Goal: Information Seeking & Learning: Compare options

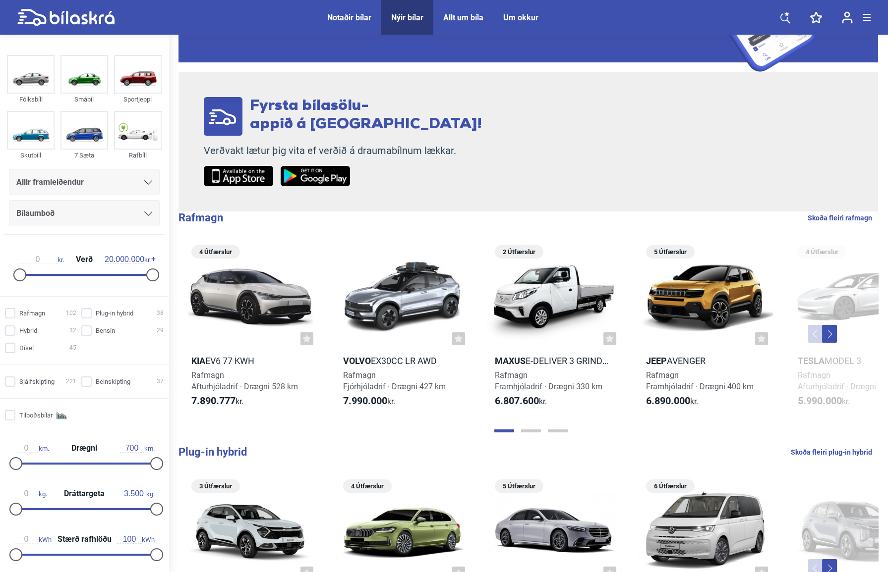
scroll to position [270, 0]
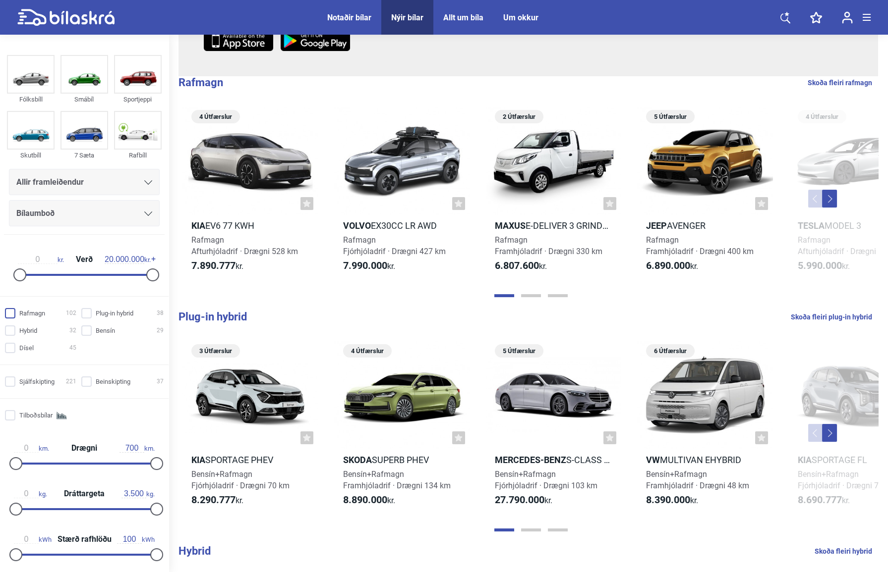
click at [12, 314] on input "Rafmagn 102" at bounding box center [41, 314] width 71 height 10
checkbox input "true"
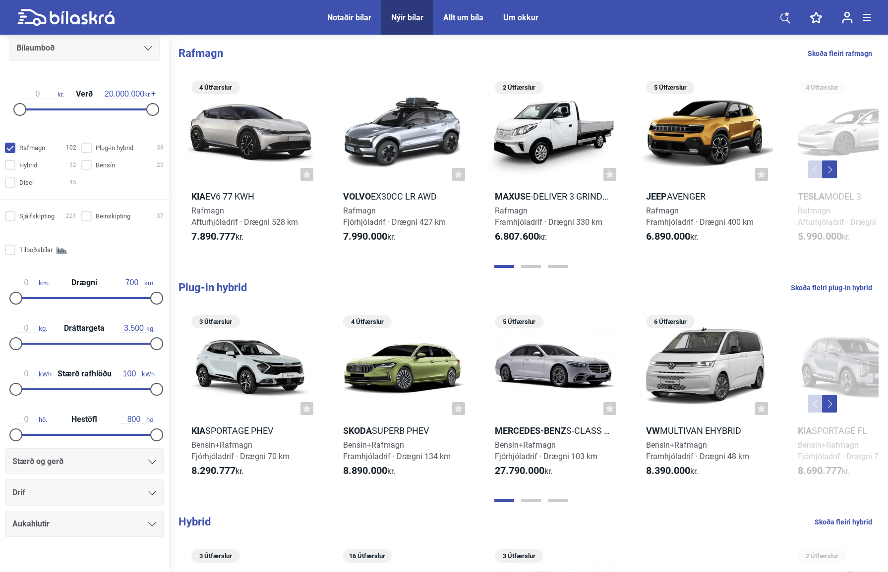
scroll to position [184, 0]
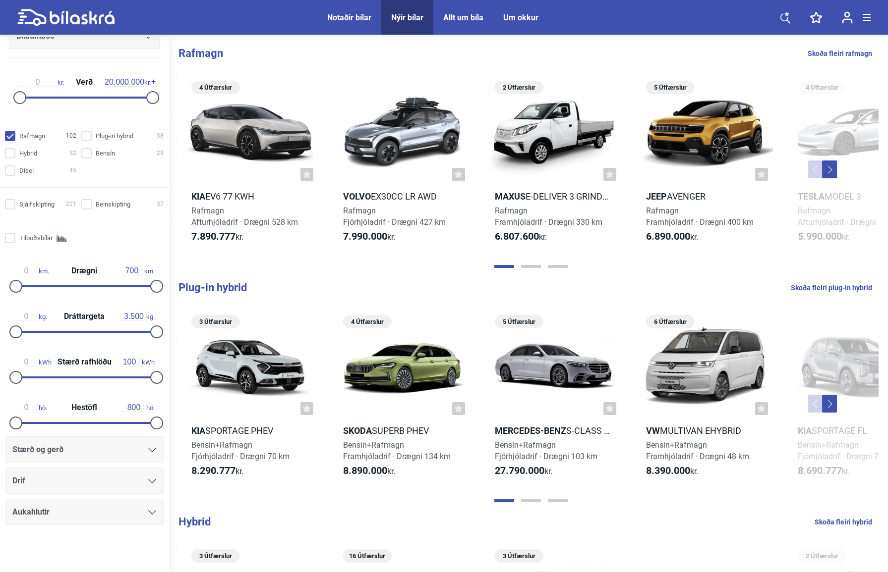
click at [150, 480] on icon at bounding box center [152, 481] width 8 height 4
click at [148, 480] on icon at bounding box center [152, 481] width 8 height 4
click at [43, 482] on div "Drif" at bounding box center [84, 481] width 144 height 14
click at [160, 474] on div "Drif" at bounding box center [84, 481] width 168 height 26
click at [153, 479] on div "Drif" at bounding box center [84, 481] width 159 height 26
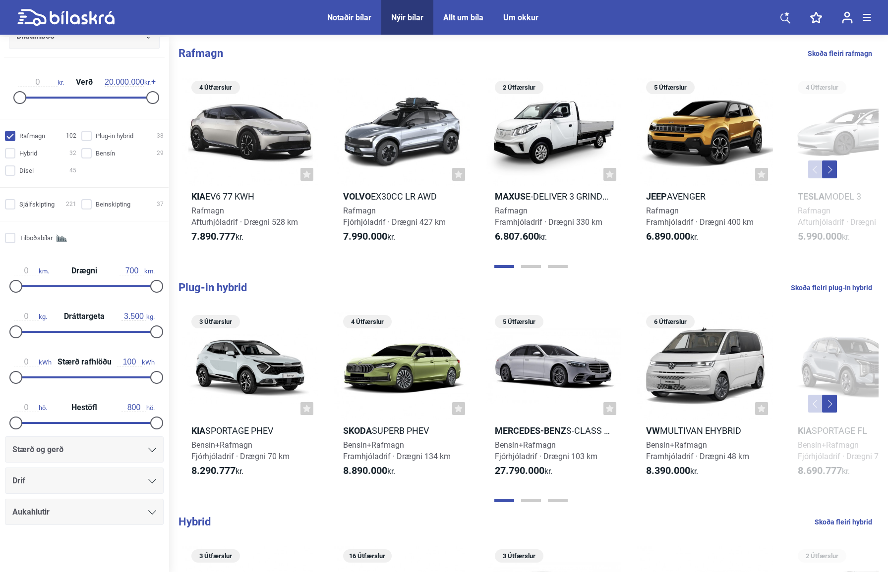
click at [148, 480] on icon at bounding box center [152, 481] width 8 height 4
drag, startPoint x: 146, startPoint y: 480, endPoint x: 63, endPoint y: 477, distance: 82.8
click at [63, 477] on div "Drif" at bounding box center [84, 481] width 144 height 14
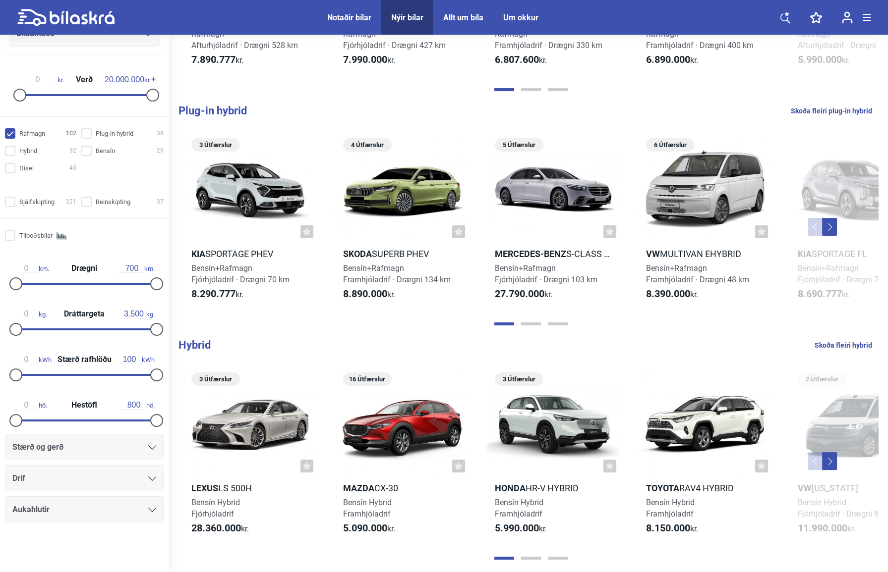
scroll to position [180, 0]
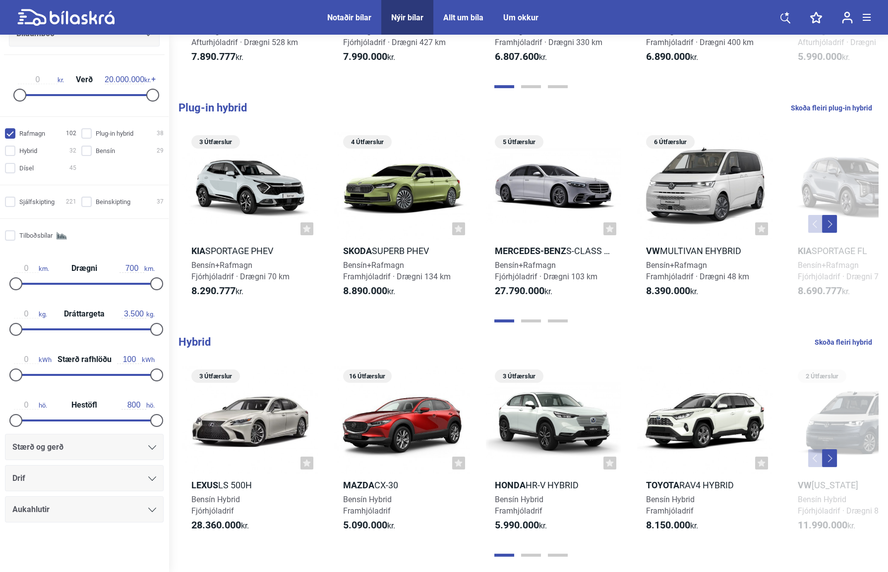
click at [150, 481] on div at bounding box center [152, 479] width 8 height 8
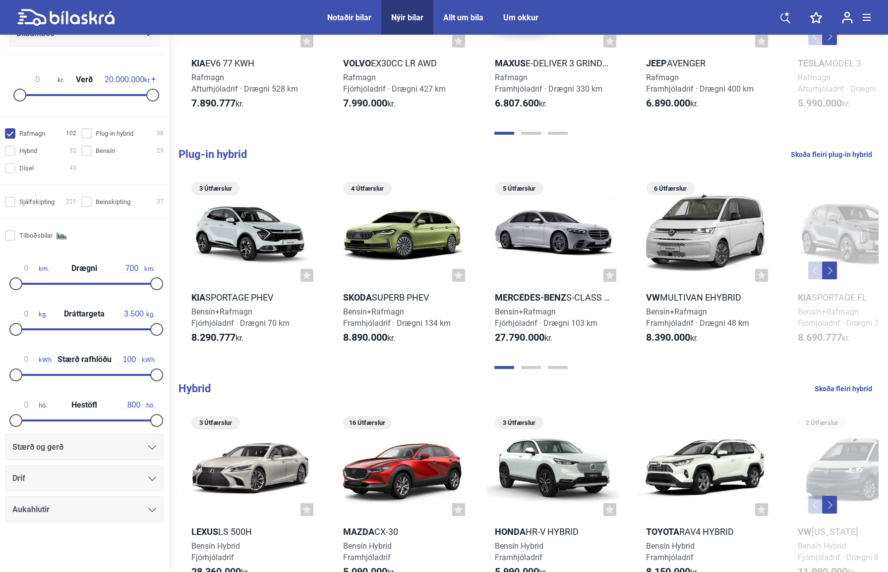
scroll to position [0, 0]
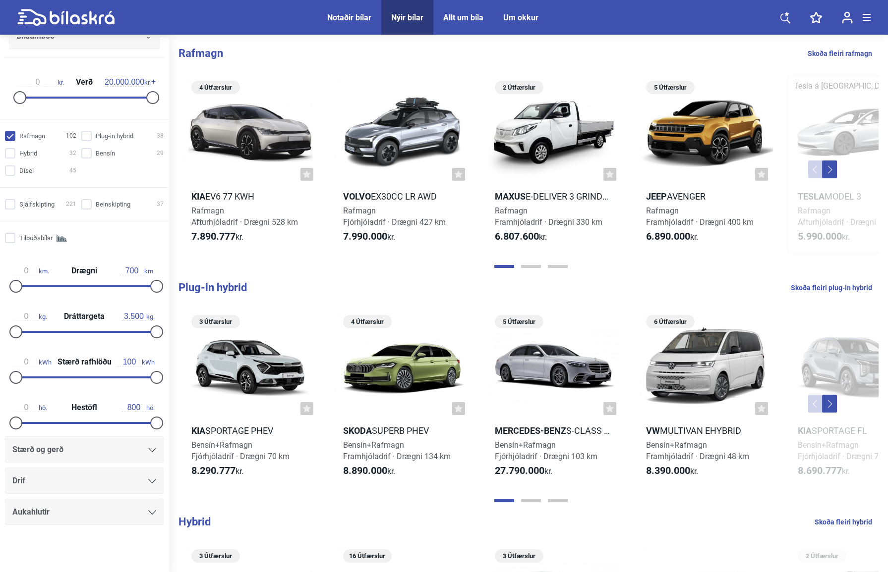
click at [816, 213] on span "Rafmagn Afturhjóladrif · Drægni 513 km" at bounding box center [850, 216] width 107 height 21
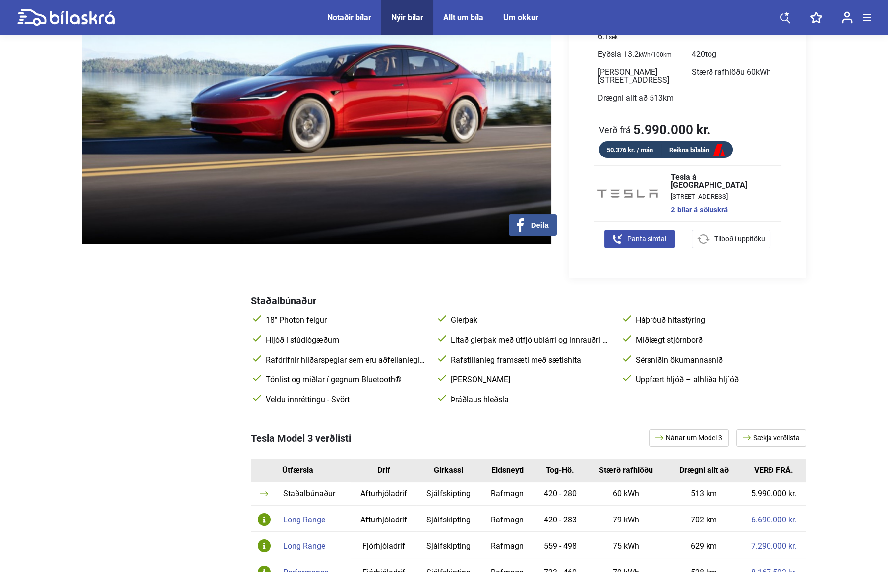
scroll to position [180, 0]
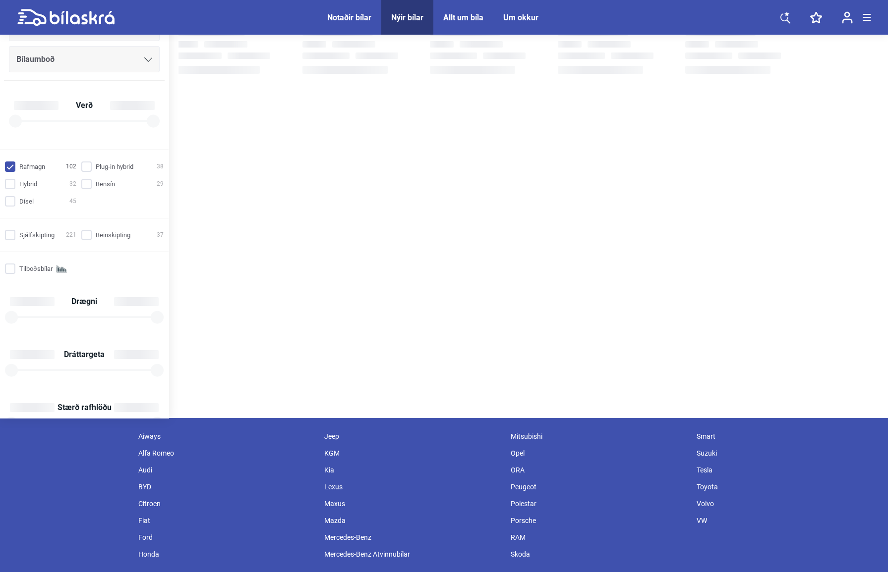
checkbox input "true"
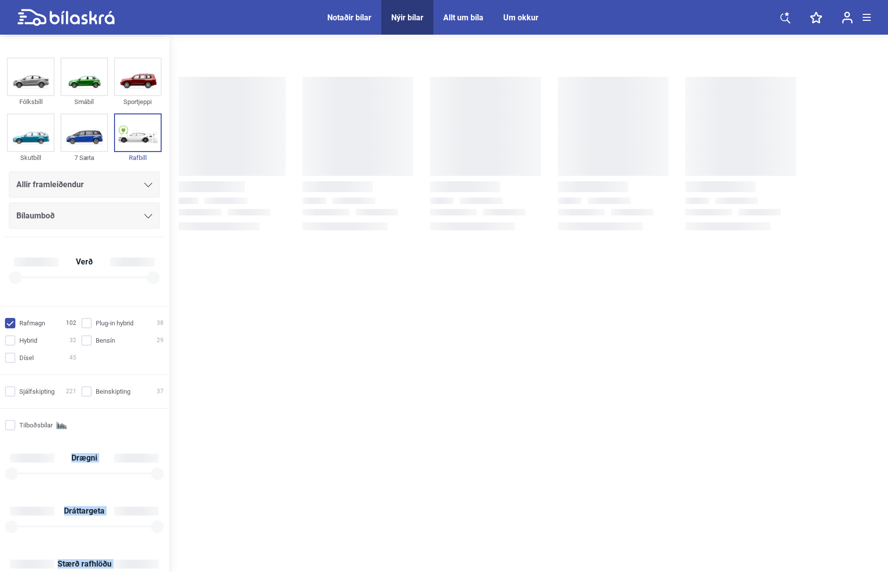
drag, startPoint x: 165, startPoint y: 350, endPoint x: 172, endPoint y: 447, distance: 97.0
click at [172, 447] on div "Fólksbíll Smábíl Sportjeppi Skutbíll 7 Sæta Rafbíll Allir framleiðendur Bílaumb…" at bounding box center [444, 306] width 888 height 538
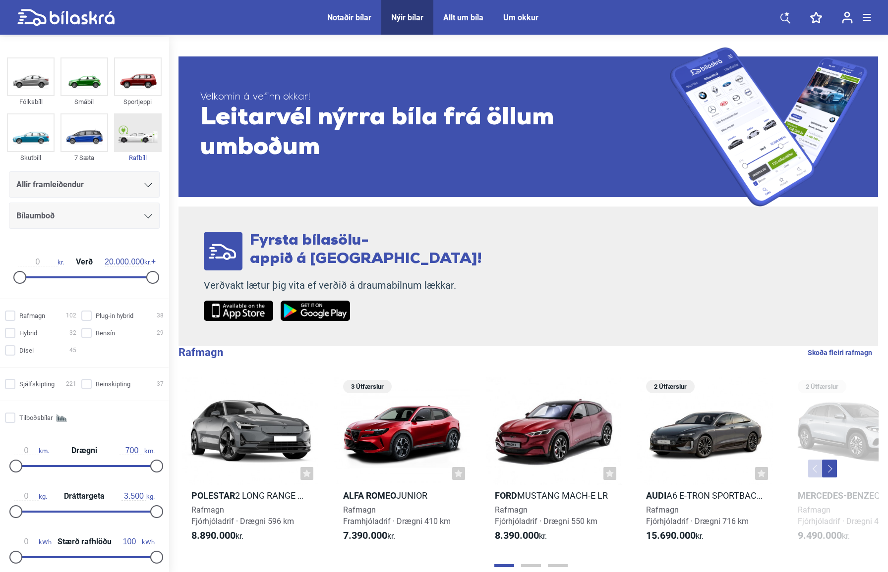
click at [144, 130] on img at bounding box center [138, 132] width 46 height 37
checkbox input "true"
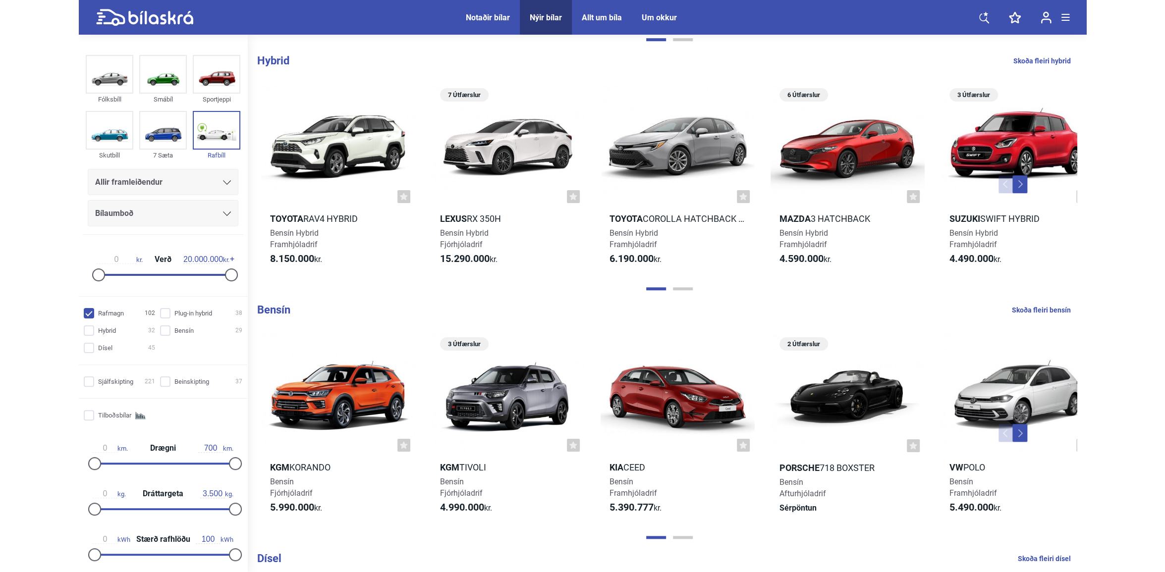
scroll to position [513, 0]
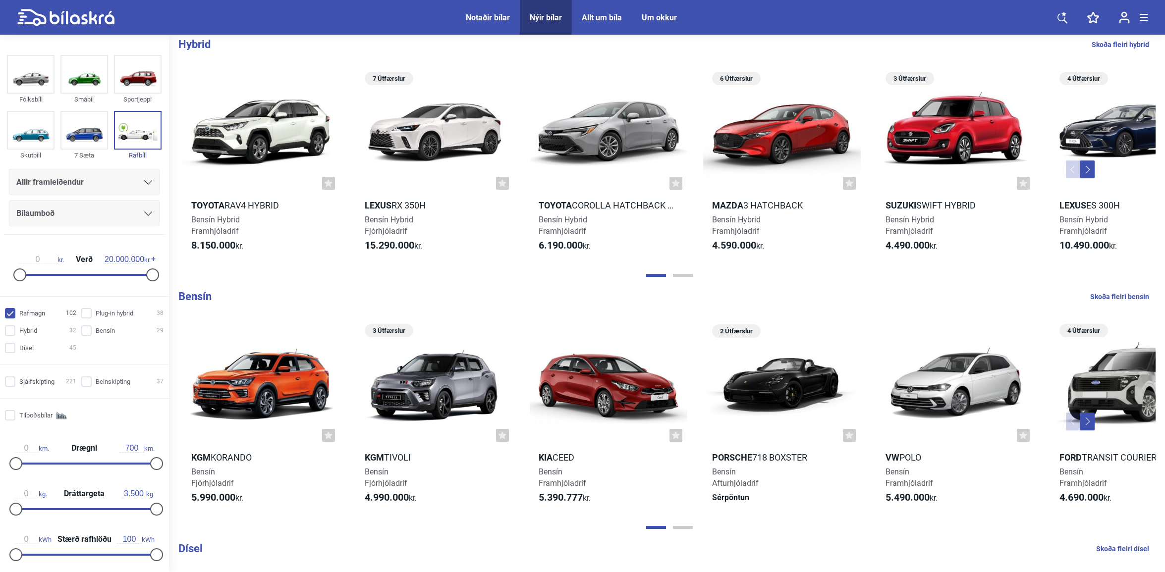
click at [887, 168] on button "Previous" at bounding box center [1073, 170] width 15 height 18
click at [887, 170] on button "Next" at bounding box center [1087, 170] width 15 height 18
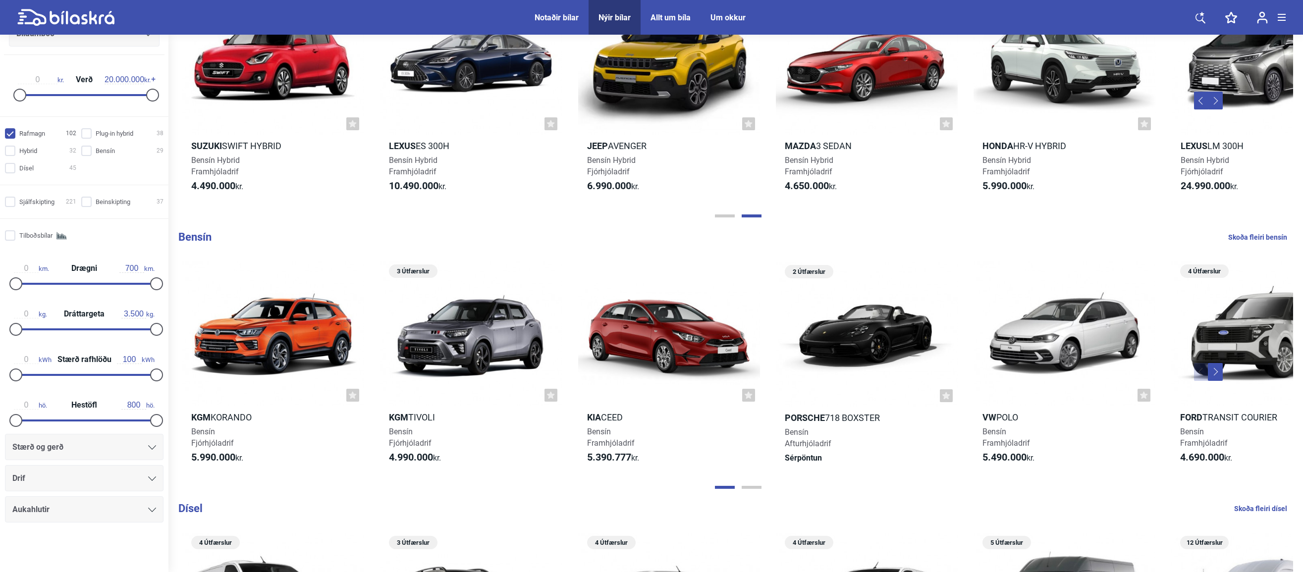
scroll to position [184, 0]
click at [148, 481] on icon at bounding box center [152, 479] width 8 height 4
click at [148, 480] on icon at bounding box center [152, 479] width 8 height 4
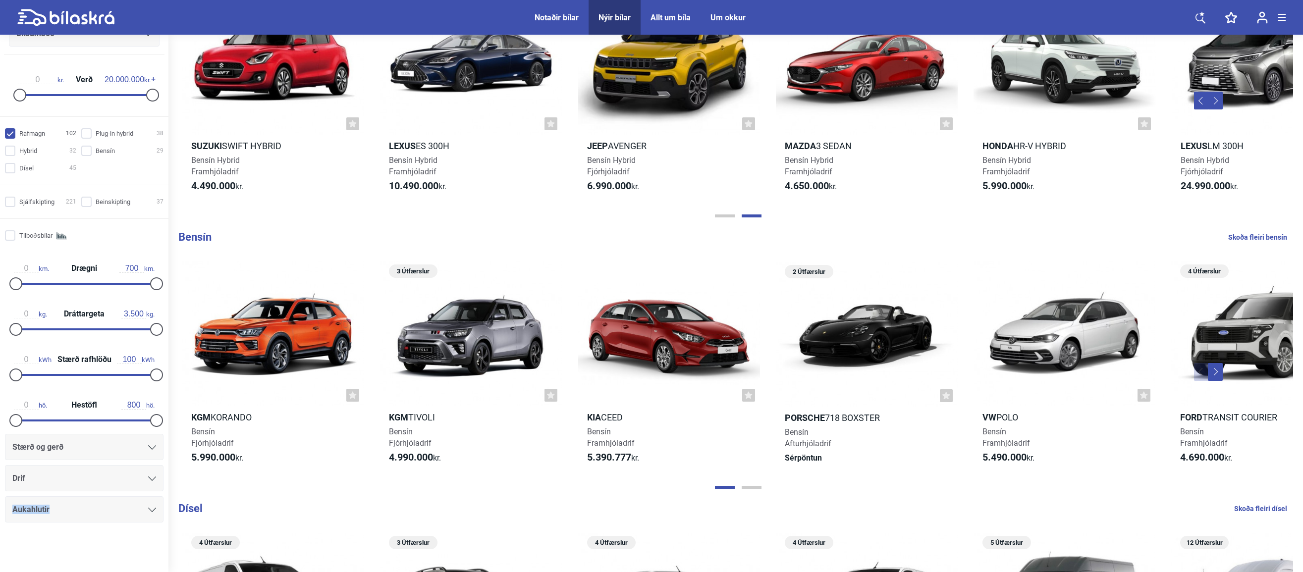
click at [148, 480] on icon at bounding box center [152, 479] width 8 height 4
drag, startPoint x: 148, startPoint y: 480, endPoint x: 145, endPoint y: 449, distance: 31.9
click at [148, 449] on icon at bounding box center [152, 448] width 8 height 4
click at [151, 446] on icon at bounding box center [152, 448] width 8 height 4
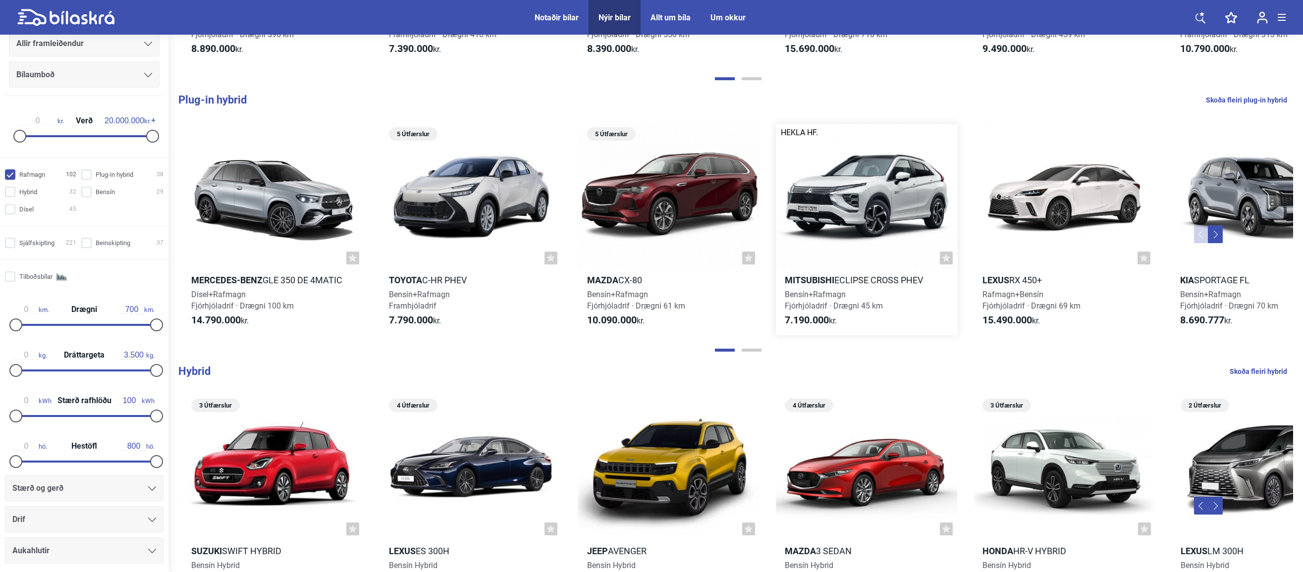
scroll to position [0, 0]
